Goal: Task Accomplishment & Management: Use online tool/utility

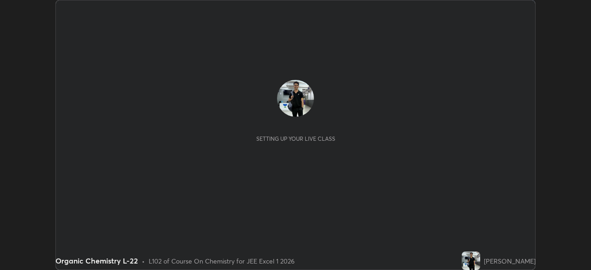
scroll to position [270, 591]
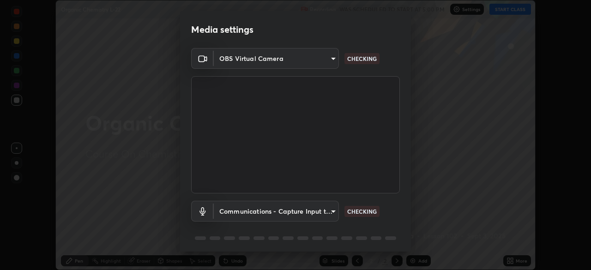
type input "ef407f58ae65e10c1af5a040b6eccf178273e27ca296938399710cc3d85b5032"
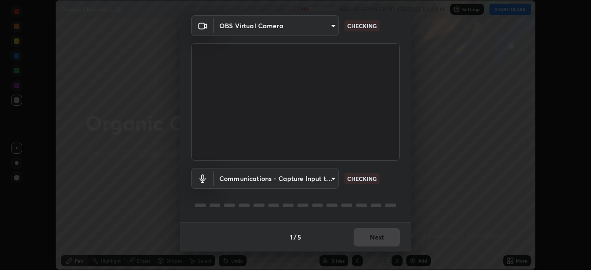
click at [326, 180] on body "Erase all Organic Chemistry L-22 Recording WAS SCHEDULED TO START AT 5:00 PM Se…" at bounding box center [295, 135] width 591 height 270
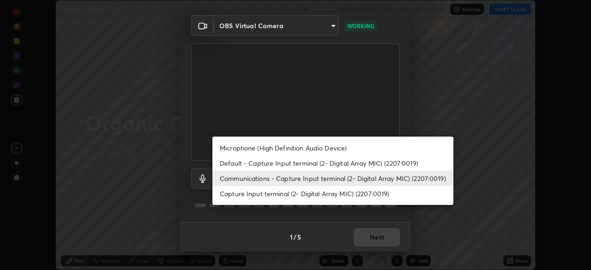
click at [301, 195] on li "Capture Input terminal (2- Digital Array MIC) (2207:0019)" at bounding box center [332, 193] width 241 height 15
type input "bbe87394109347f7e4f5ff1e70be8ac267bc9871e6f17051b61756f6eafa93c7"
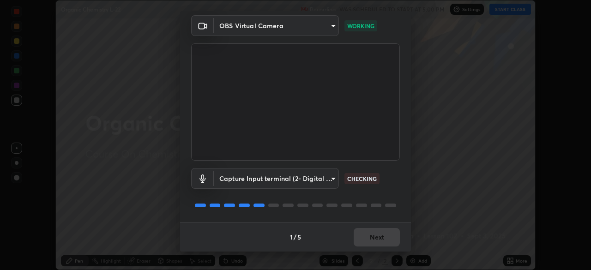
click at [326, 178] on body "Erase all Organic Chemistry L-22 Recording WAS SCHEDULED TO START AT 5:00 PM Se…" at bounding box center [295, 135] width 591 height 270
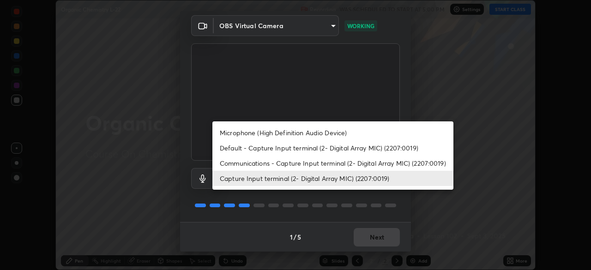
click at [471, 211] on div at bounding box center [295, 135] width 591 height 270
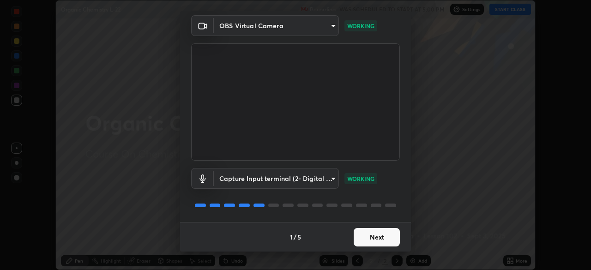
click at [383, 237] on button "Next" at bounding box center [377, 237] width 46 height 18
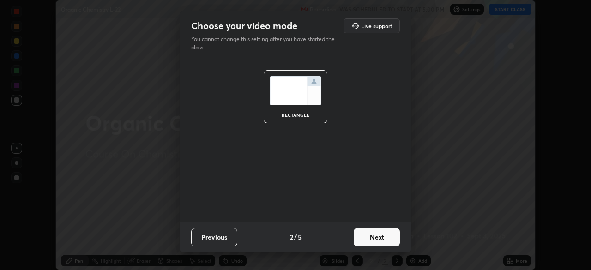
scroll to position [0, 0]
click at [384, 241] on button "Next" at bounding box center [377, 237] width 46 height 18
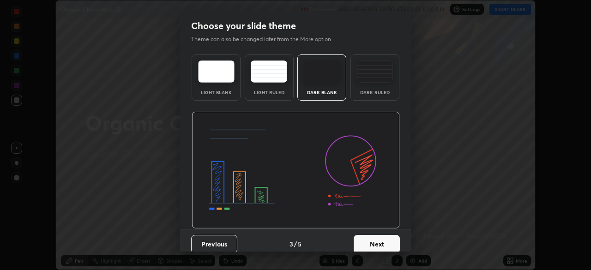
click at [384, 237] on button "Next" at bounding box center [377, 244] width 46 height 18
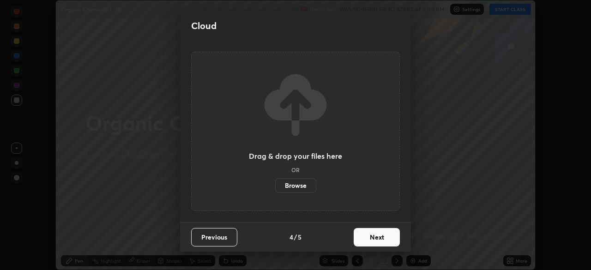
click at [385, 240] on button "Next" at bounding box center [377, 237] width 46 height 18
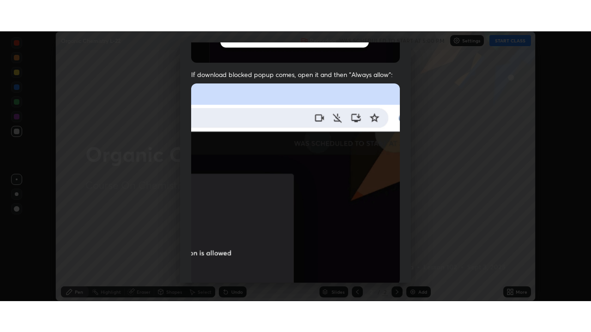
scroll to position [221, 0]
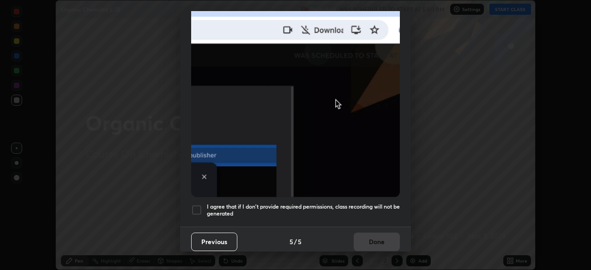
click at [205, 206] on div "I agree that if I don't provide required permissions, class recording will not …" at bounding box center [295, 210] width 209 height 11
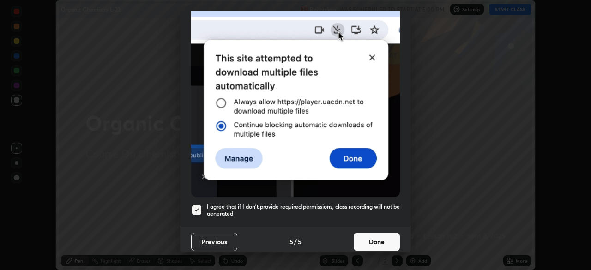
click at [369, 239] on button "Done" at bounding box center [377, 242] width 46 height 18
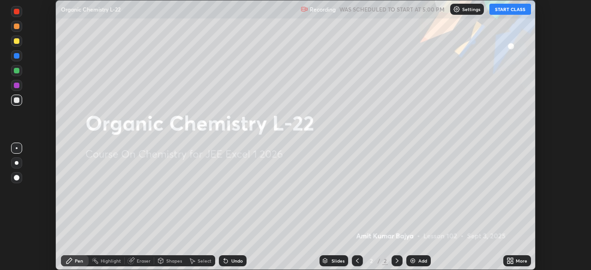
click at [417, 263] on div "Add" at bounding box center [418, 260] width 24 height 11
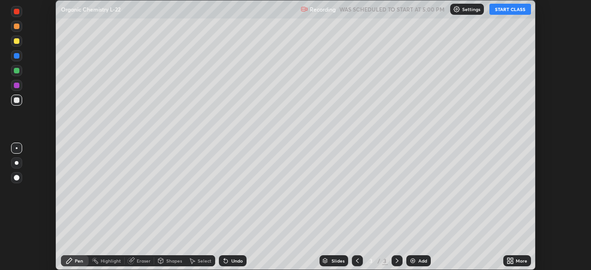
click at [508, 259] on icon at bounding box center [508, 259] width 2 height 2
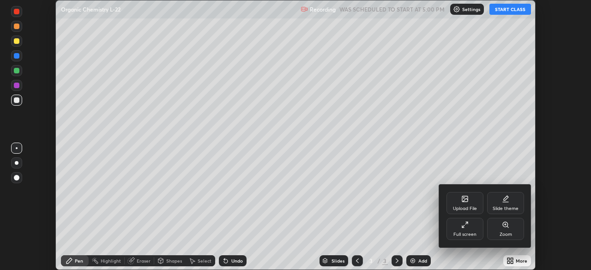
click at [469, 228] on div "Full screen" at bounding box center [465, 229] width 37 height 22
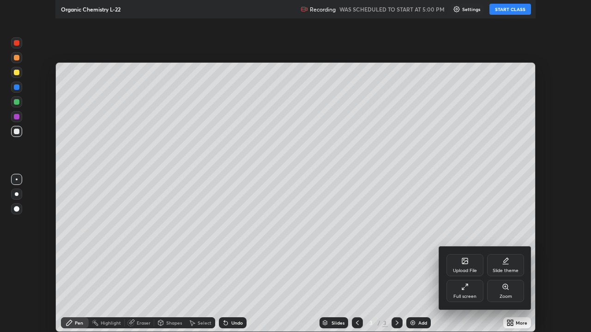
scroll to position [332, 591]
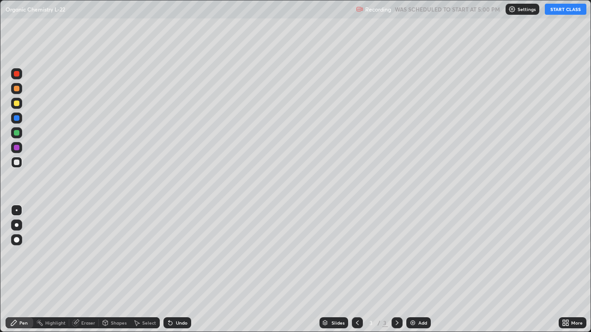
click at [560, 9] on button "START CLASS" at bounding box center [566, 9] width 42 height 11
click at [21, 106] on div at bounding box center [16, 103] width 11 height 11
click at [17, 133] on div at bounding box center [17, 133] width 6 height 6
click at [20, 161] on div at bounding box center [16, 162] width 11 height 11
click at [17, 74] on div at bounding box center [17, 74] width 6 height 6
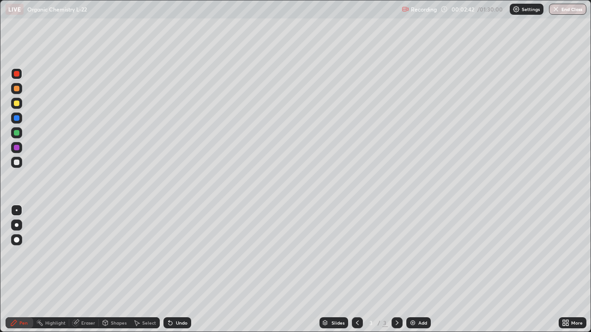
click at [21, 148] on div at bounding box center [16, 147] width 11 height 11
click at [23, 133] on div at bounding box center [16, 133] width 15 height 15
click at [18, 73] on div at bounding box center [17, 74] width 6 height 6
click at [20, 74] on div at bounding box center [16, 73] width 11 height 11
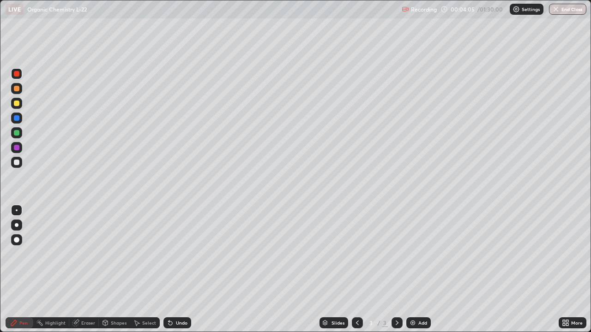
click at [20, 133] on div at bounding box center [16, 132] width 11 height 11
click at [22, 163] on div at bounding box center [16, 162] width 15 height 15
click at [20, 147] on div at bounding box center [16, 147] width 11 height 11
click at [19, 135] on div at bounding box center [16, 132] width 11 height 11
click at [20, 103] on div at bounding box center [16, 103] width 11 height 11
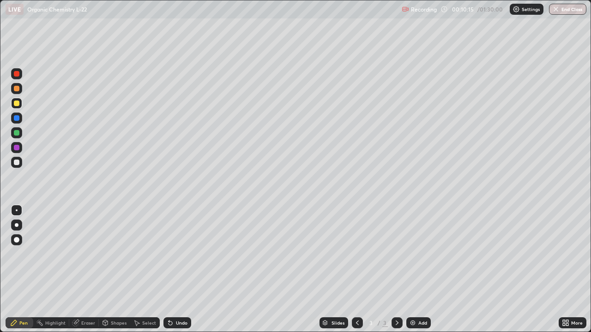
click at [21, 148] on div at bounding box center [16, 147] width 11 height 11
click at [20, 162] on div at bounding box center [16, 162] width 11 height 11
click at [22, 90] on div at bounding box center [16, 88] width 11 height 11
click at [18, 133] on div at bounding box center [17, 133] width 6 height 6
click at [20, 163] on div at bounding box center [16, 162] width 11 height 11
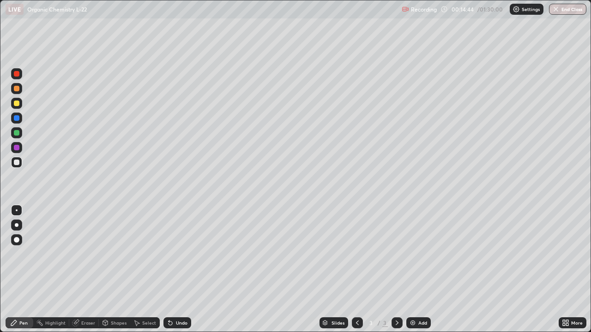
click at [22, 148] on div at bounding box center [16, 147] width 15 height 15
click at [18, 166] on div at bounding box center [16, 162] width 11 height 11
click at [17, 104] on div at bounding box center [17, 104] width 6 height 6
click at [18, 148] on div at bounding box center [17, 148] width 6 height 6
click at [18, 74] on div at bounding box center [17, 74] width 6 height 6
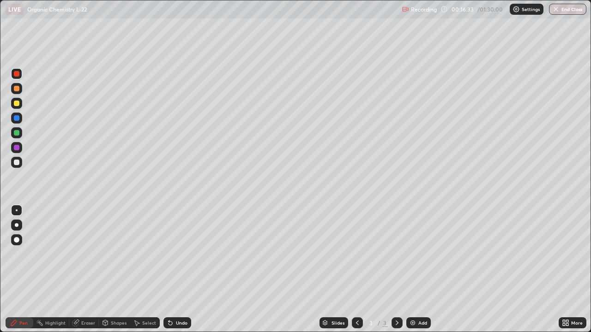
click at [18, 133] on div at bounding box center [17, 133] width 6 height 6
click at [22, 161] on div at bounding box center [16, 162] width 11 height 11
click at [17, 163] on div at bounding box center [17, 163] width 6 height 6
click at [20, 147] on div at bounding box center [16, 147] width 11 height 11
click at [20, 162] on div at bounding box center [16, 162] width 11 height 11
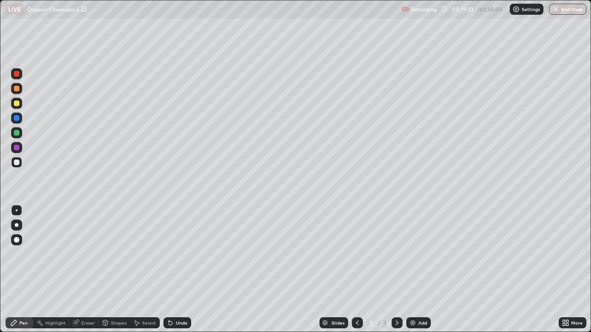
click at [17, 103] on div at bounding box center [17, 104] width 6 height 6
click at [22, 75] on div at bounding box center [16, 73] width 11 height 11
click at [177, 270] on div "Undo" at bounding box center [182, 323] width 12 height 5
click at [180, 270] on div "Undo" at bounding box center [182, 323] width 12 height 5
click at [179, 270] on div "Undo" at bounding box center [177, 323] width 28 height 11
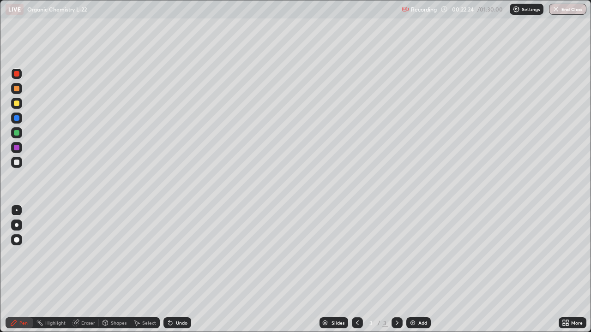
click at [179, 270] on div "Undo" at bounding box center [182, 323] width 12 height 5
click at [17, 119] on div at bounding box center [17, 118] width 6 height 6
click at [18, 132] on div at bounding box center [17, 133] width 6 height 6
click at [21, 119] on div at bounding box center [16, 118] width 11 height 11
click at [425, 270] on div "Add" at bounding box center [418, 323] width 24 height 11
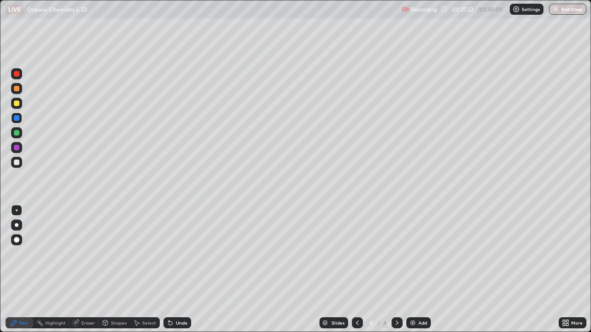
click at [21, 103] on div at bounding box center [16, 103] width 11 height 11
click at [20, 74] on div at bounding box center [16, 73] width 11 height 11
click at [146, 270] on div "Select" at bounding box center [149, 323] width 14 height 5
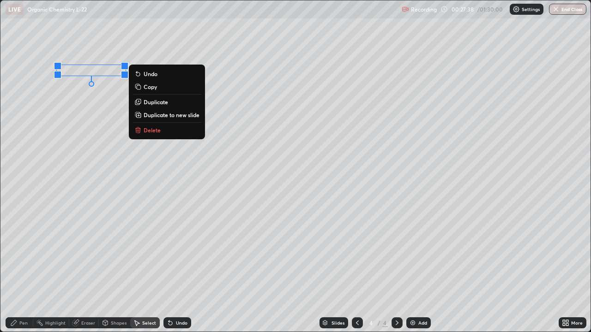
click at [77, 103] on div "0 ° Undo Copy Duplicate Duplicate to new slide Delete" at bounding box center [295, 166] width 590 height 332
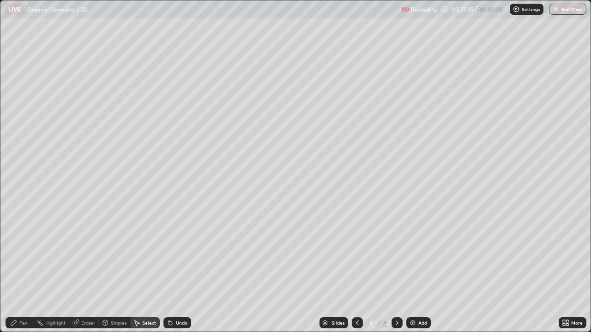
click at [26, 270] on div "Pen" at bounding box center [23, 323] width 8 height 5
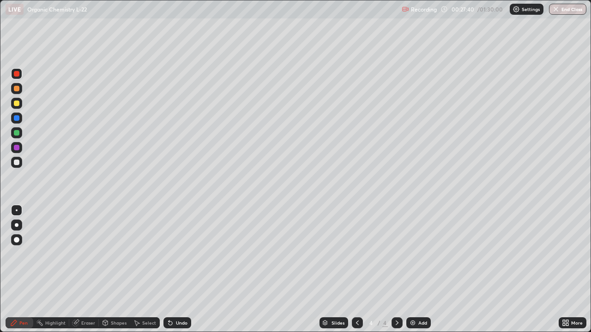
click at [18, 149] on div at bounding box center [17, 148] width 6 height 6
click at [22, 133] on div at bounding box center [16, 132] width 11 height 11
click at [17, 163] on div at bounding box center [17, 163] width 6 height 6
click at [21, 134] on div at bounding box center [16, 132] width 11 height 11
click at [21, 102] on div at bounding box center [16, 103] width 11 height 11
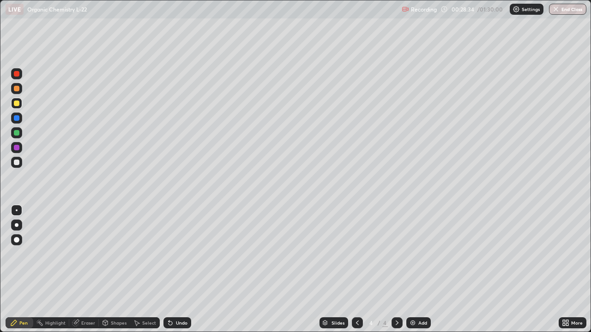
click at [20, 89] on div at bounding box center [16, 88] width 11 height 11
click at [21, 162] on div at bounding box center [16, 162] width 11 height 11
click at [20, 133] on div at bounding box center [16, 132] width 11 height 11
click at [19, 116] on div at bounding box center [16, 118] width 11 height 11
click at [20, 73] on div at bounding box center [16, 73] width 11 height 11
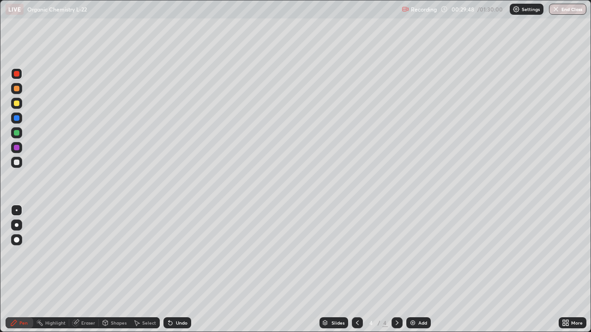
click at [17, 103] on div at bounding box center [17, 104] width 6 height 6
click at [21, 148] on div at bounding box center [16, 147] width 11 height 11
click at [18, 163] on div at bounding box center [17, 163] width 6 height 6
click at [18, 133] on div at bounding box center [17, 133] width 6 height 6
click at [18, 88] on div at bounding box center [17, 89] width 6 height 6
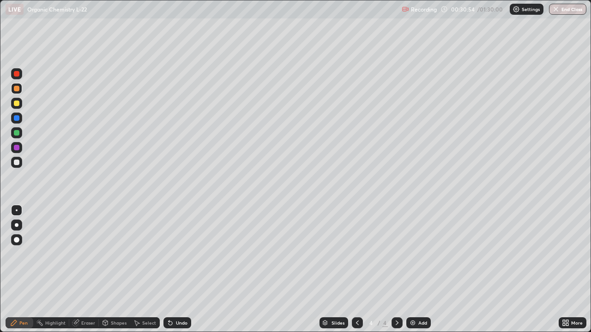
click at [174, 270] on div "Undo" at bounding box center [177, 323] width 28 height 11
click at [173, 270] on div "Undo" at bounding box center [177, 323] width 28 height 11
click at [21, 134] on div at bounding box center [16, 132] width 11 height 11
click at [18, 76] on div at bounding box center [17, 74] width 6 height 6
click at [18, 131] on div at bounding box center [17, 133] width 6 height 6
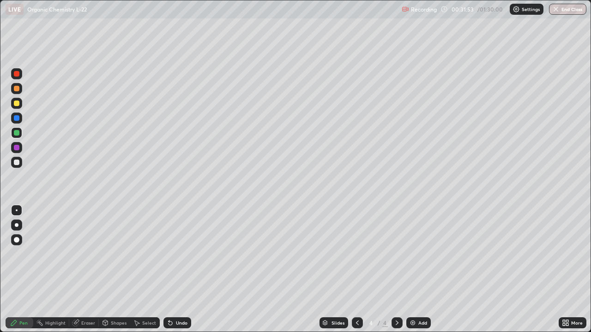
click at [169, 270] on icon at bounding box center [171, 324] width 4 height 4
click at [21, 118] on div at bounding box center [16, 118] width 11 height 11
click at [20, 162] on div at bounding box center [16, 162] width 11 height 11
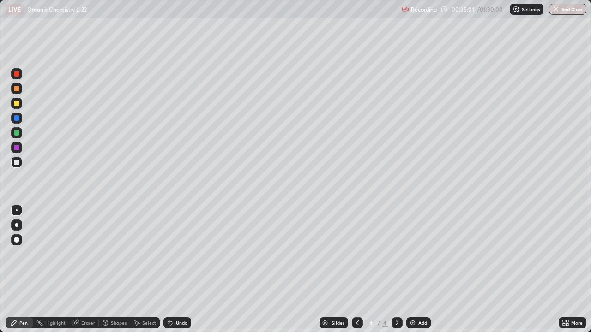
click at [20, 147] on div at bounding box center [16, 147] width 11 height 11
click at [20, 164] on div at bounding box center [16, 162] width 11 height 11
click at [18, 132] on div at bounding box center [17, 133] width 6 height 6
click at [18, 163] on div at bounding box center [17, 163] width 6 height 6
click at [20, 133] on div at bounding box center [16, 132] width 11 height 11
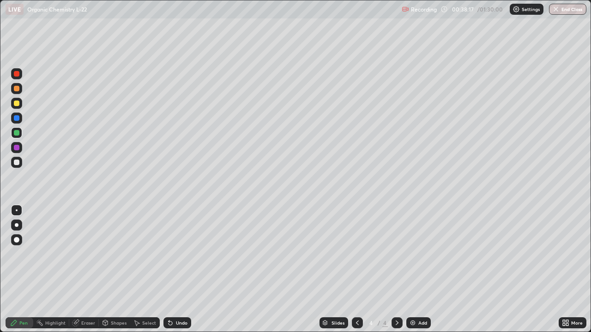
click at [20, 161] on div at bounding box center [16, 162] width 11 height 11
click at [20, 149] on div at bounding box center [16, 147] width 11 height 11
click at [21, 162] on div at bounding box center [16, 162] width 11 height 11
click at [24, 131] on div at bounding box center [16, 133] width 15 height 15
click at [17, 119] on div at bounding box center [17, 118] width 6 height 6
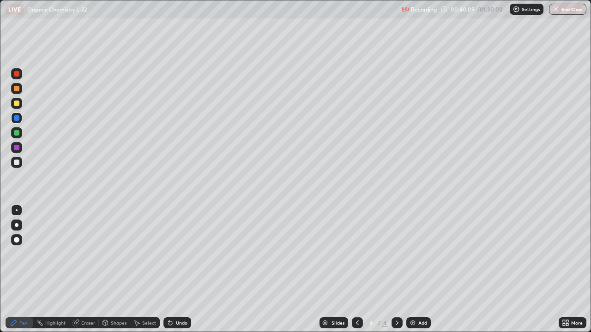
click at [18, 103] on div at bounding box center [17, 104] width 6 height 6
click at [17, 89] on div at bounding box center [17, 89] width 6 height 6
click at [17, 104] on div at bounding box center [17, 104] width 6 height 6
click at [19, 148] on div at bounding box center [16, 147] width 11 height 11
click at [19, 103] on div at bounding box center [17, 104] width 6 height 6
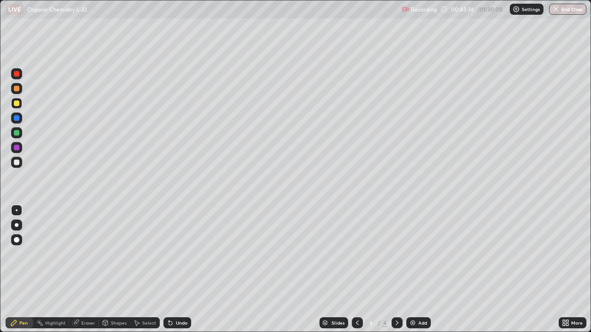
click at [413, 270] on img at bounding box center [412, 323] width 7 height 7
click at [19, 88] on div at bounding box center [17, 89] width 6 height 6
click at [19, 117] on div at bounding box center [17, 118] width 6 height 6
click at [19, 146] on div at bounding box center [17, 148] width 6 height 6
click at [21, 103] on div at bounding box center [16, 103] width 11 height 11
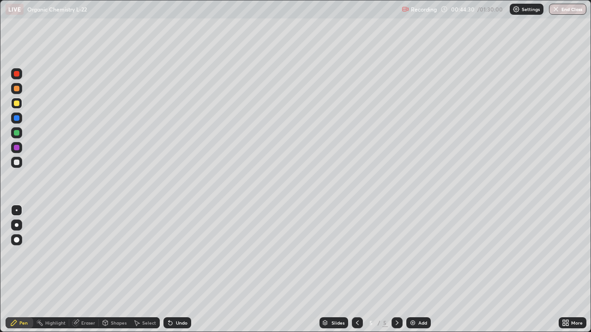
click at [17, 133] on div at bounding box center [17, 133] width 6 height 6
click at [20, 161] on div at bounding box center [16, 162] width 11 height 11
click at [18, 134] on div at bounding box center [17, 133] width 6 height 6
click at [19, 118] on div at bounding box center [17, 118] width 6 height 6
click at [21, 162] on div at bounding box center [16, 162] width 11 height 11
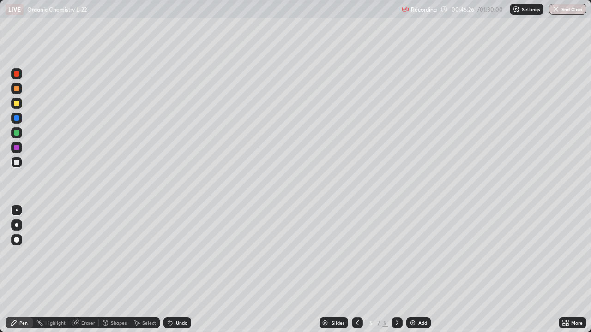
click at [15, 74] on div at bounding box center [17, 74] width 6 height 6
click at [16, 104] on div at bounding box center [17, 104] width 6 height 6
click at [21, 134] on div at bounding box center [16, 132] width 11 height 11
click at [21, 102] on div at bounding box center [16, 103] width 11 height 11
click at [18, 162] on div at bounding box center [17, 163] width 6 height 6
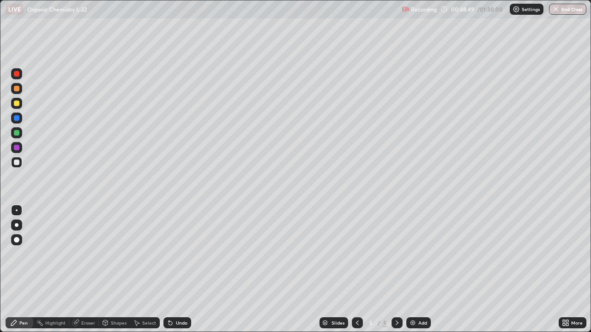
click at [20, 133] on div at bounding box center [16, 132] width 11 height 11
click at [17, 103] on div at bounding box center [17, 104] width 6 height 6
click at [19, 160] on div at bounding box center [17, 163] width 6 height 6
click at [18, 147] on div at bounding box center [17, 148] width 6 height 6
click at [20, 132] on div at bounding box center [16, 132] width 11 height 11
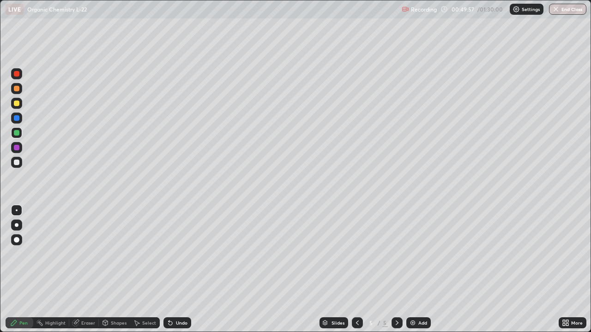
click at [21, 160] on div at bounding box center [16, 162] width 11 height 11
click at [20, 145] on div at bounding box center [16, 147] width 11 height 11
click at [18, 132] on div at bounding box center [17, 133] width 6 height 6
click at [20, 72] on div at bounding box center [16, 73] width 11 height 11
click at [20, 134] on div at bounding box center [16, 132] width 11 height 11
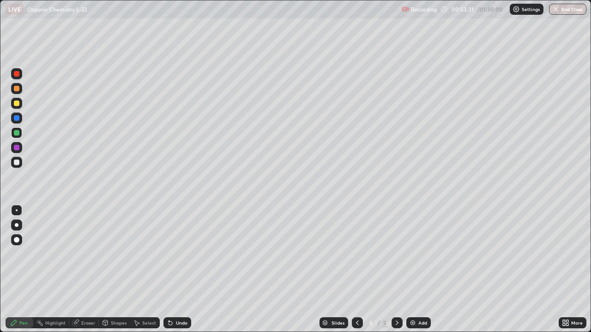
click at [20, 161] on div at bounding box center [16, 162] width 11 height 11
click at [20, 133] on div at bounding box center [16, 132] width 11 height 11
click at [19, 162] on div at bounding box center [17, 163] width 6 height 6
click at [18, 103] on div at bounding box center [17, 104] width 6 height 6
click at [20, 162] on div at bounding box center [16, 162] width 11 height 11
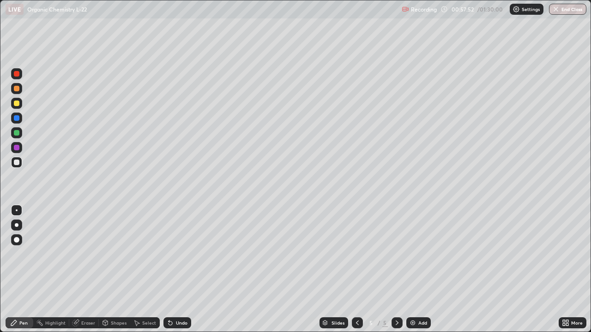
click at [180, 270] on div "Undo" at bounding box center [182, 323] width 12 height 5
click at [19, 130] on div at bounding box center [16, 132] width 11 height 11
click at [183, 270] on div "Undo" at bounding box center [182, 323] width 12 height 5
click at [182, 270] on div "Undo" at bounding box center [182, 323] width 12 height 5
click at [178, 270] on div "Undo" at bounding box center [182, 323] width 12 height 5
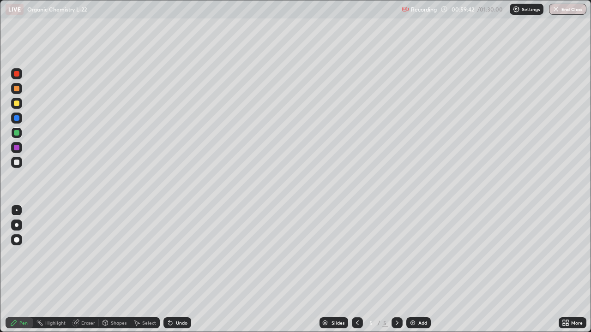
click at [184, 270] on div "Undo" at bounding box center [182, 323] width 12 height 5
click at [183, 270] on div "Undo" at bounding box center [177, 323] width 28 height 11
click at [187, 270] on div "Undo" at bounding box center [177, 323] width 28 height 11
click at [184, 270] on div "Undo" at bounding box center [177, 323] width 28 height 11
click at [181, 270] on div "Undo" at bounding box center [182, 323] width 12 height 5
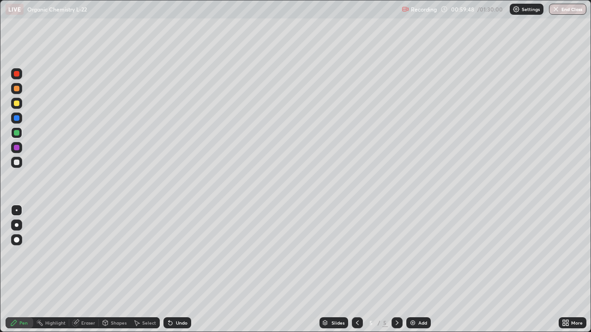
click at [187, 270] on div "Undo" at bounding box center [177, 323] width 28 height 11
click at [188, 270] on div "Undo" at bounding box center [177, 323] width 28 height 11
click at [187, 270] on div "Undo" at bounding box center [177, 323] width 28 height 11
click at [182, 270] on div "Undo" at bounding box center [182, 323] width 12 height 5
click at [183, 270] on div "Undo" at bounding box center [182, 323] width 12 height 5
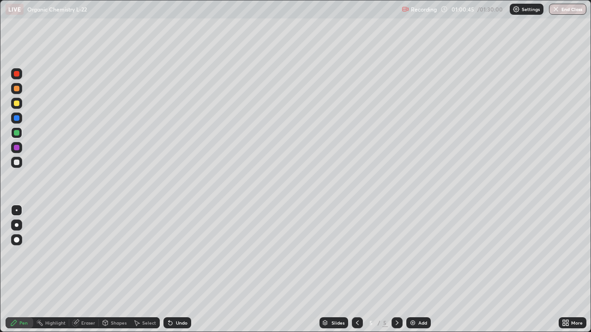
click at [18, 120] on div at bounding box center [17, 118] width 6 height 6
click at [21, 131] on div at bounding box center [16, 132] width 11 height 11
click at [20, 147] on div at bounding box center [16, 147] width 11 height 11
click at [20, 162] on div at bounding box center [16, 162] width 11 height 11
click at [186, 270] on div "Undo" at bounding box center [182, 323] width 12 height 5
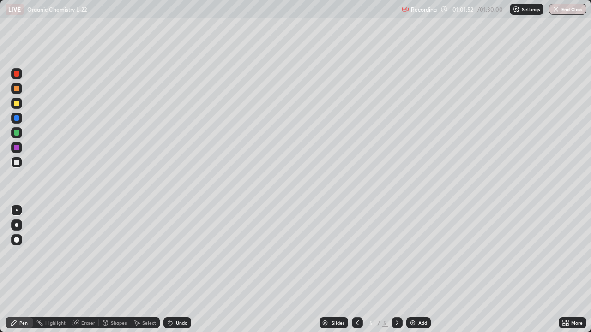
click at [185, 270] on div "Undo" at bounding box center [182, 323] width 12 height 5
click at [19, 133] on div at bounding box center [17, 133] width 6 height 6
click at [20, 75] on div at bounding box center [16, 73] width 11 height 11
click at [419, 270] on div "Add" at bounding box center [418, 323] width 24 height 11
click at [20, 148] on div at bounding box center [16, 147] width 11 height 11
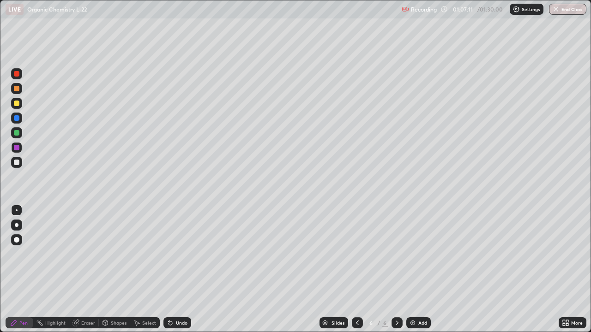
click at [17, 89] on div at bounding box center [17, 89] width 6 height 6
click at [21, 132] on div at bounding box center [16, 132] width 11 height 11
click at [18, 117] on div at bounding box center [17, 118] width 6 height 6
click at [19, 133] on div at bounding box center [17, 133] width 6 height 6
click at [18, 149] on div at bounding box center [17, 148] width 6 height 6
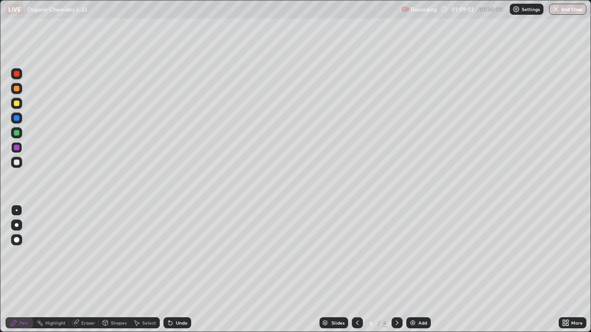
click at [177, 270] on div "Undo" at bounding box center [182, 323] width 12 height 5
click at [176, 270] on div "Undo" at bounding box center [182, 323] width 12 height 5
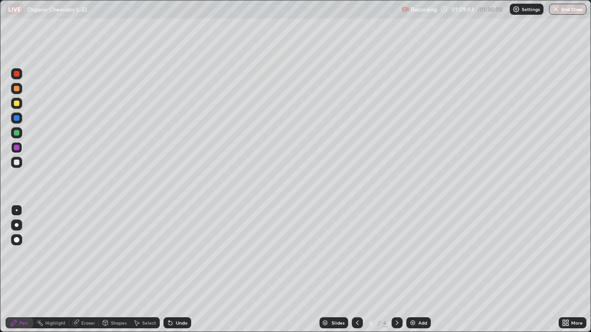
click at [177, 270] on div "Undo" at bounding box center [182, 323] width 12 height 5
click at [179, 270] on div "Undo" at bounding box center [182, 323] width 12 height 5
click at [178, 270] on div "Undo" at bounding box center [182, 323] width 12 height 5
click at [19, 162] on div at bounding box center [17, 163] width 6 height 6
click at [20, 147] on div at bounding box center [16, 147] width 11 height 11
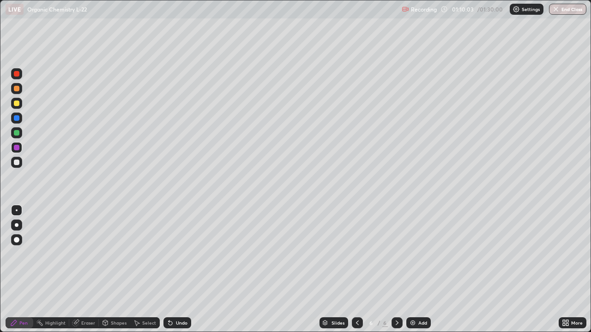
click at [19, 117] on div at bounding box center [17, 118] width 6 height 6
click at [18, 88] on div at bounding box center [17, 89] width 6 height 6
click at [19, 132] on div at bounding box center [17, 133] width 6 height 6
click at [19, 149] on div at bounding box center [16, 147] width 11 height 11
click at [18, 162] on div at bounding box center [17, 163] width 6 height 6
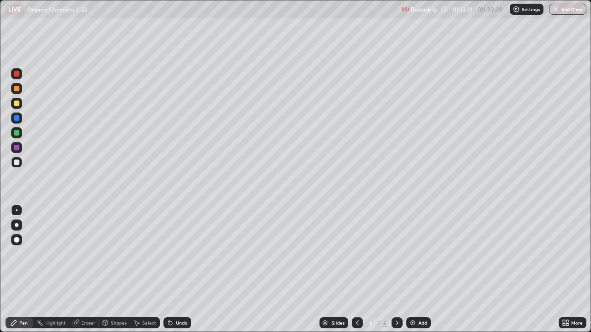
click at [20, 148] on div at bounding box center [16, 147] width 11 height 11
click at [91, 270] on div "Eraser" at bounding box center [88, 323] width 14 height 5
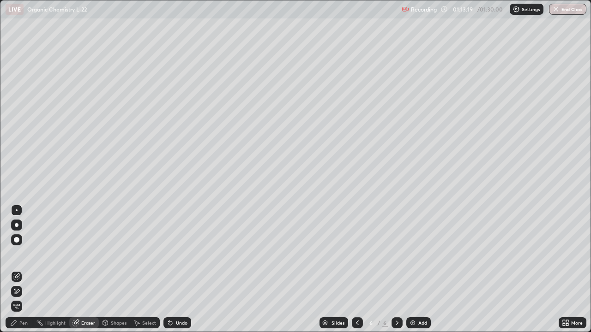
click at [27, 270] on div "Pen" at bounding box center [23, 323] width 8 height 5
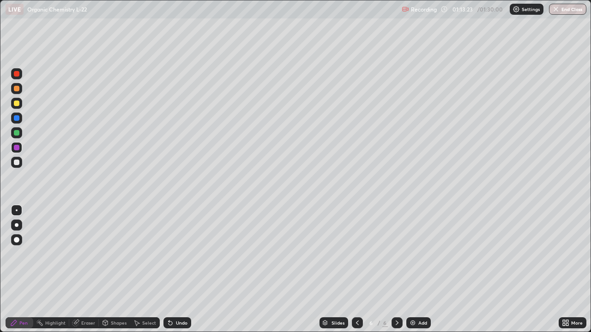
click at [22, 163] on div at bounding box center [16, 162] width 11 height 11
click at [22, 103] on div at bounding box center [16, 103] width 11 height 11
click at [18, 163] on div at bounding box center [17, 163] width 6 height 6
click at [21, 130] on div at bounding box center [16, 132] width 11 height 11
click at [21, 158] on div at bounding box center [16, 162] width 11 height 11
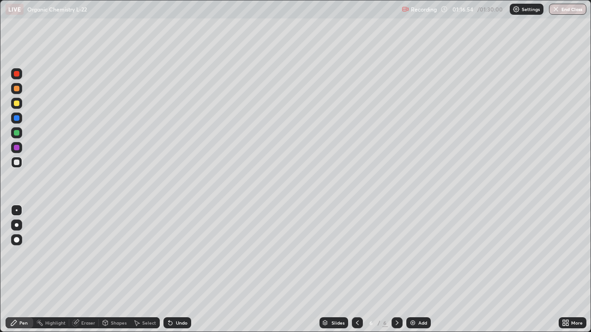
click at [20, 102] on div at bounding box center [16, 103] width 11 height 11
click at [18, 160] on div at bounding box center [16, 162] width 11 height 11
click at [19, 145] on div at bounding box center [16, 147] width 11 height 11
click at [21, 161] on div at bounding box center [16, 162] width 11 height 11
click at [20, 133] on div at bounding box center [16, 132] width 11 height 11
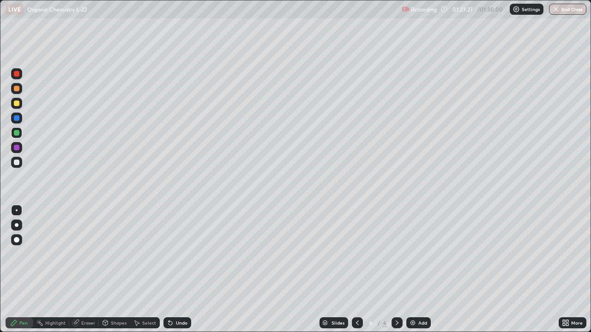
click at [20, 148] on div at bounding box center [16, 147] width 11 height 11
click at [421, 270] on div "Add" at bounding box center [422, 323] width 9 height 5
click at [21, 102] on div at bounding box center [16, 103] width 11 height 11
click at [21, 120] on div at bounding box center [16, 118] width 11 height 11
click at [21, 73] on div at bounding box center [16, 73] width 11 height 11
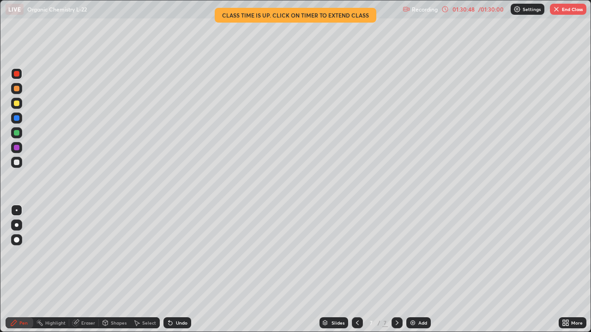
click at [568, 8] on button "End Class" at bounding box center [568, 9] width 36 height 11
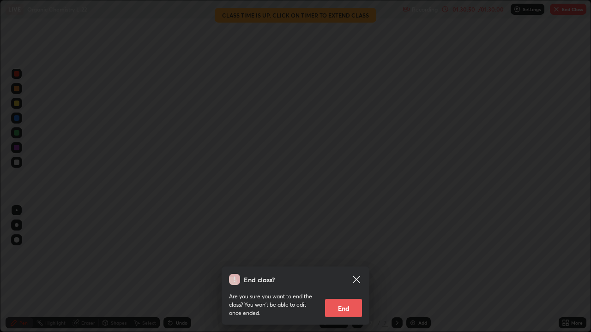
click at [344, 270] on button "End" at bounding box center [343, 308] width 37 height 18
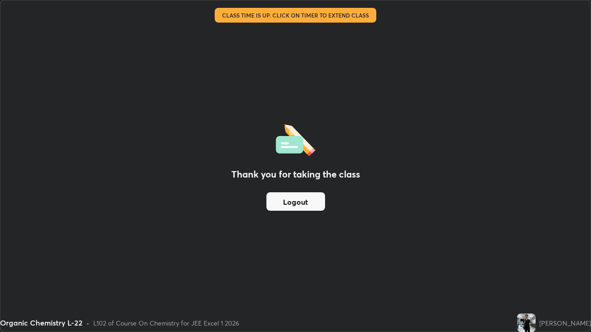
click at [285, 193] on button "Logout" at bounding box center [295, 202] width 59 height 18
click at [291, 196] on button "Logout" at bounding box center [295, 202] width 59 height 18
click at [290, 199] on button "Logout" at bounding box center [295, 202] width 59 height 18
